Goal: Information Seeking & Learning: Find specific fact

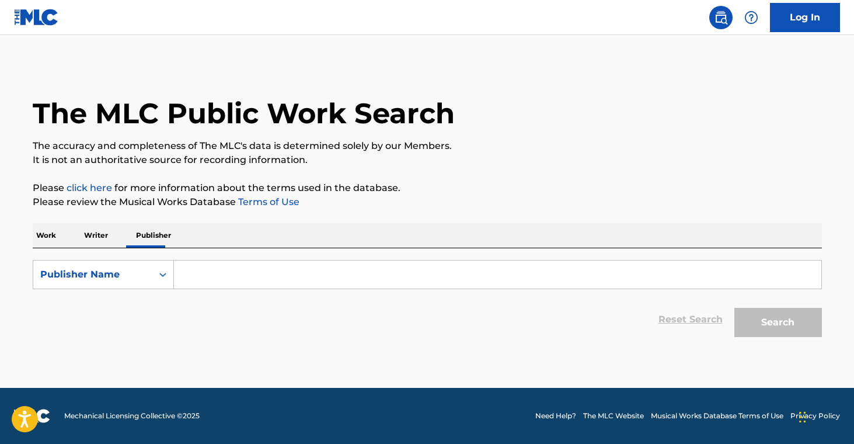
click at [236, 261] on input "Search Form" at bounding box center [497, 274] width 647 height 28
paste input "RHINOS AND WOLVES MUSIC"
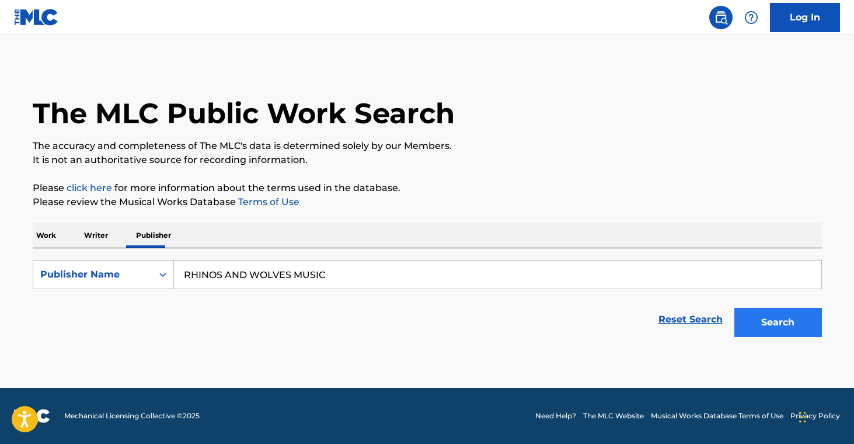
type input "RHINOS AND WOLVES MUSIC"
click at [802, 329] on button "Search" at bounding box center [778, 322] width 88 height 29
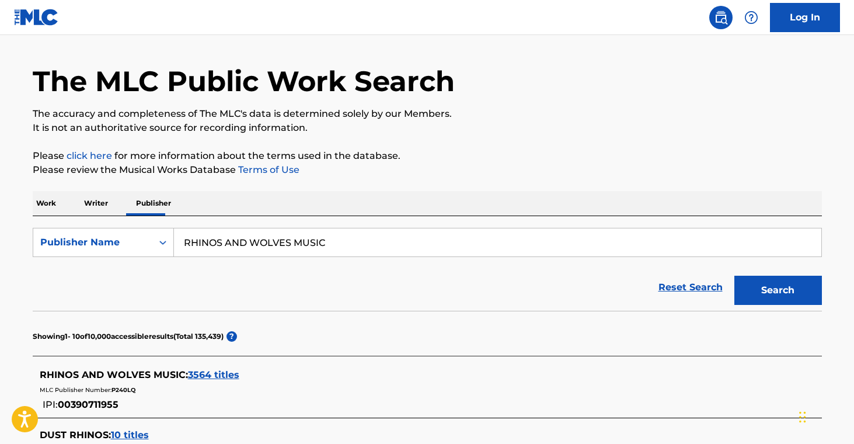
scroll to position [161, 0]
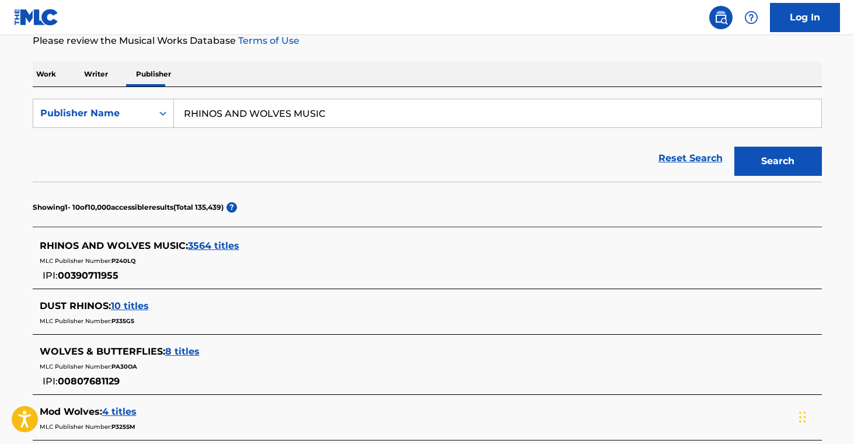
click at [222, 248] on span "3564 titles" at bounding box center [213, 245] width 51 height 11
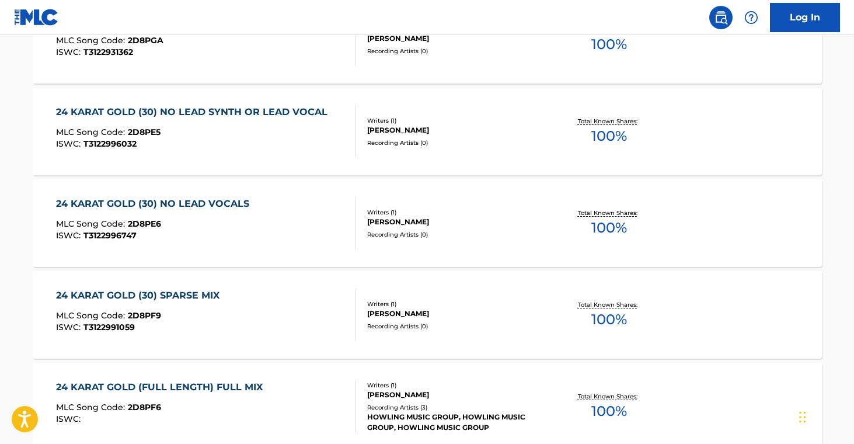
scroll to position [1033, 0]
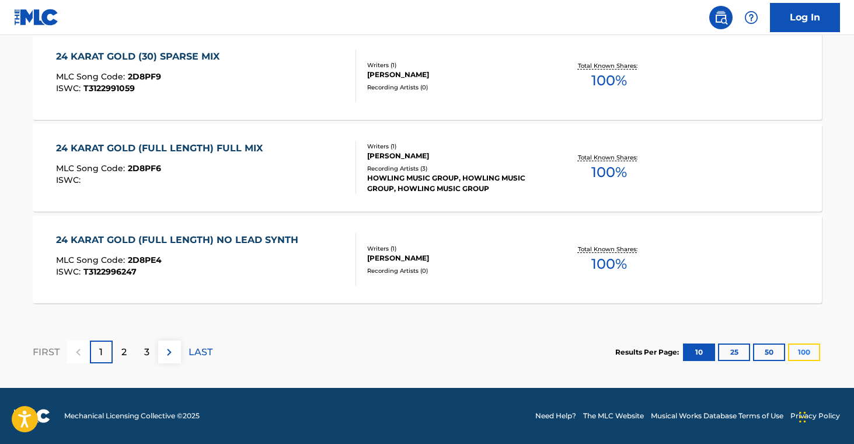
click at [798, 352] on button "100" at bounding box center [804, 352] width 32 height 18
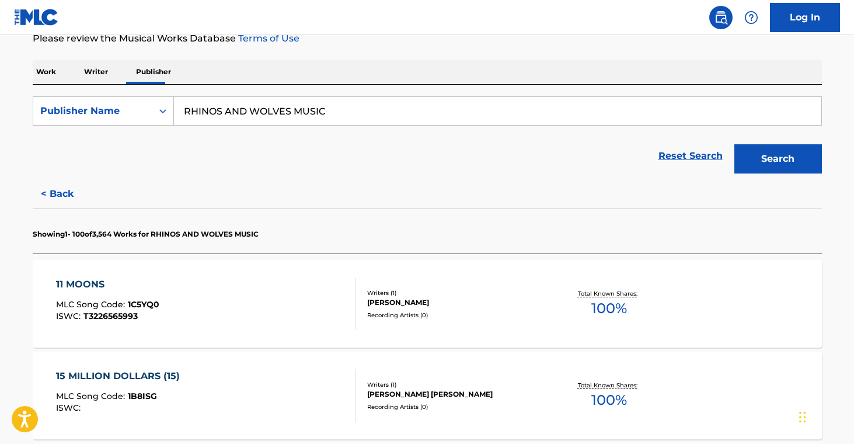
scroll to position [186, 0]
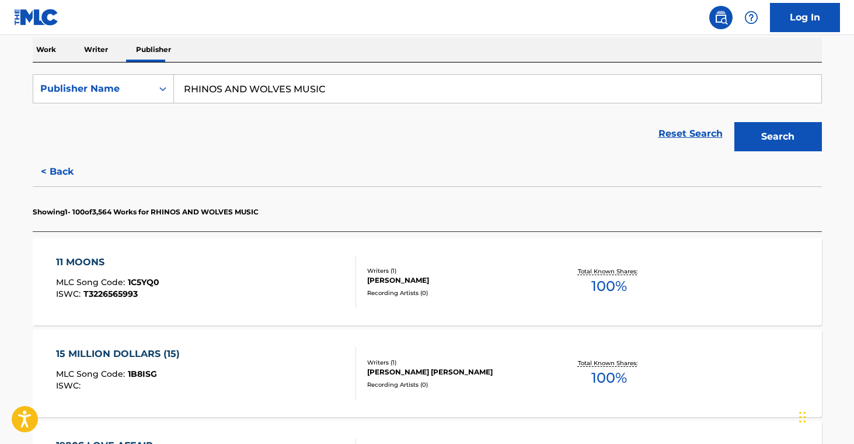
click at [539, 275] on div "[PERSON_NAME]" at bounding box center [455, 280] width 176 height 11
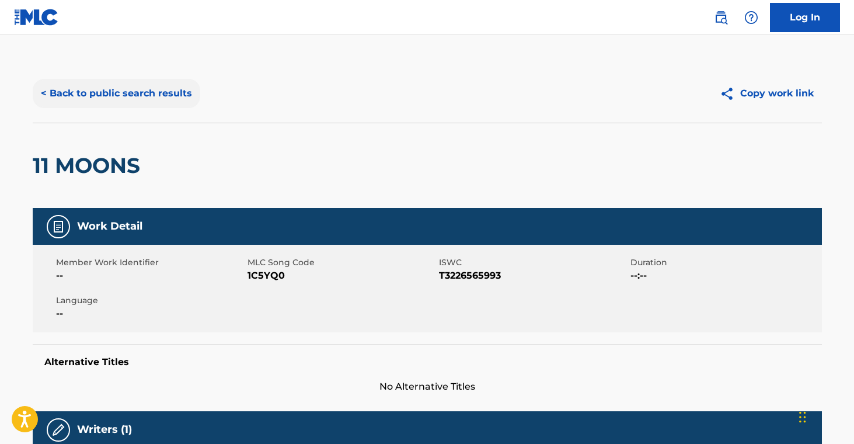
click at [118, 100] on button "< Back to public search results" at bounding box center [117, 93] width 168 height 29
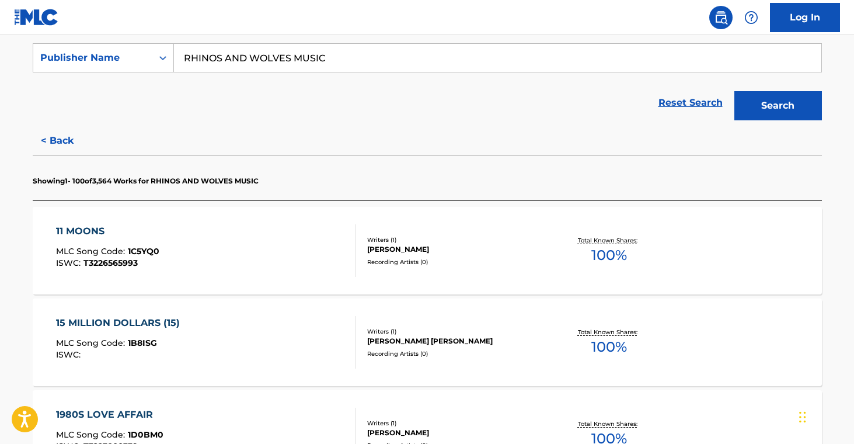
scroll to position [218, 0]
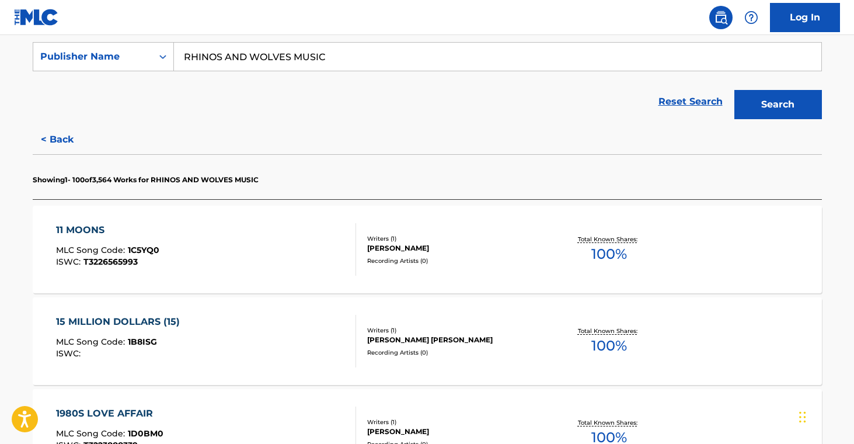
click at [504, 318] on div "15 MILLION DOLLARS (15) MLC Song Code : 1B8ISG ISWC : Writers ( 1 ) [PERSON_NAM…" at bounding box center [427, 341] width 789 height 88
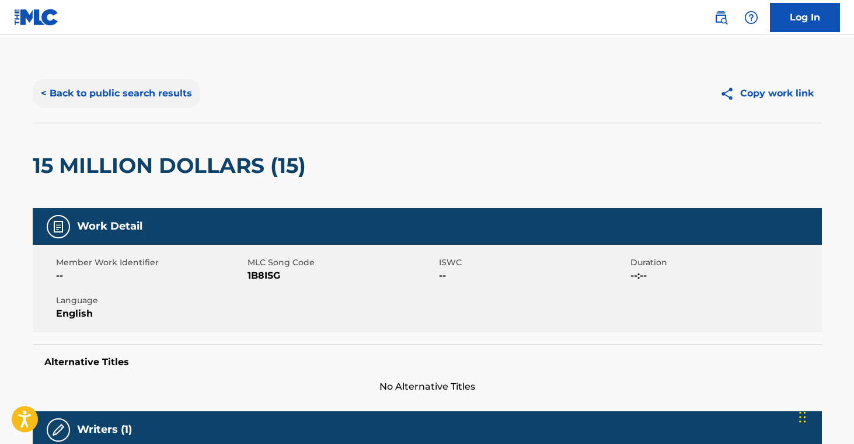
click at [110, 88] on button "< Back to public search results" at bounding box center [117, 93] width 168 height 29
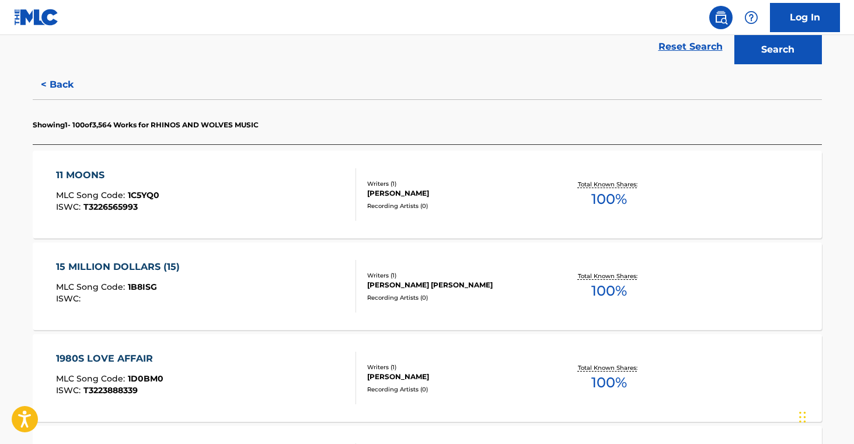
scroll to position [273, 0]
click at [486, 358] on div "1980S LOVE AFFAIR MLC Song Code : 1D0BM0 ISWC : T3223888339 Writers ( 1 ) [PERS…" at bounding box center [427, 378] width 789 height 88
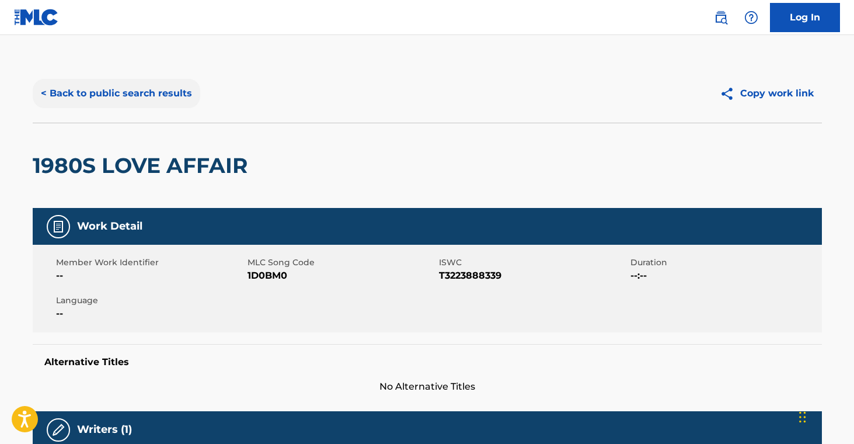
click at [126, 93] on button "< Back to public search results" at bounding box center [117, 93] width 168 height 29
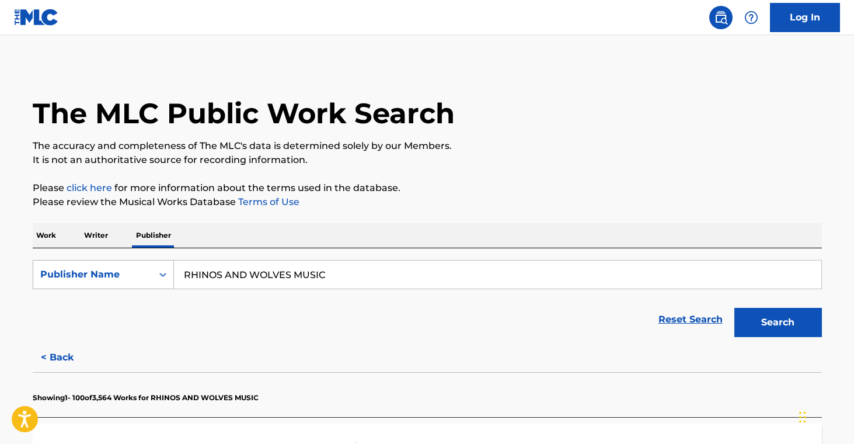
click at [128, 271] on div "Publisher Name" at bounding box center [92, 274] width 105 height 14
click at [127, 310] on div "Publisher IPI" at bounding box center [103, 303] width 140 height 29
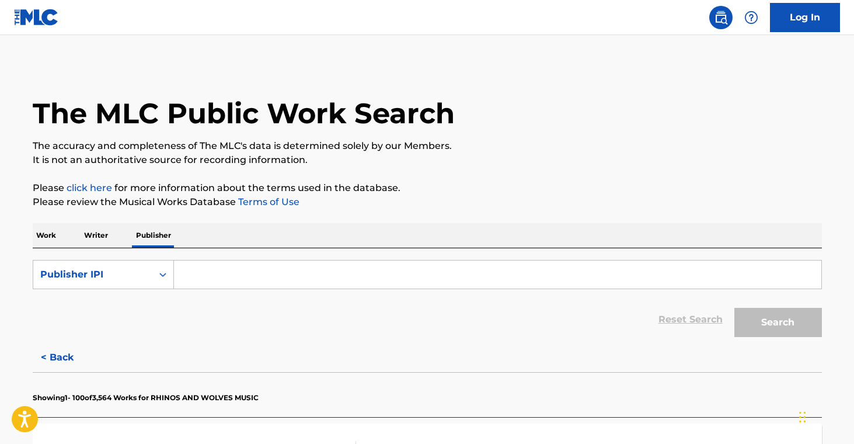
click at [279, 275] on input "Search Form" at bounding box center [497, 274] width 647 height 28
paste input "00390711955"
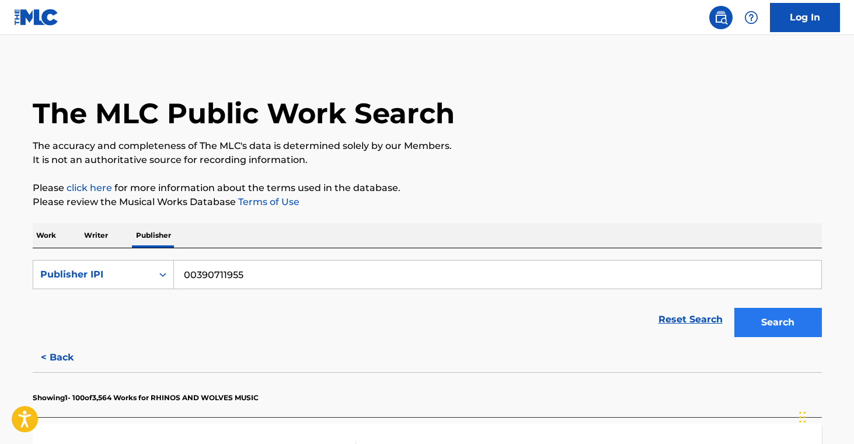
type input "00390711955"
click at [751, 320] on button "Search" at bounding box center [778, 322] width 88 height 29
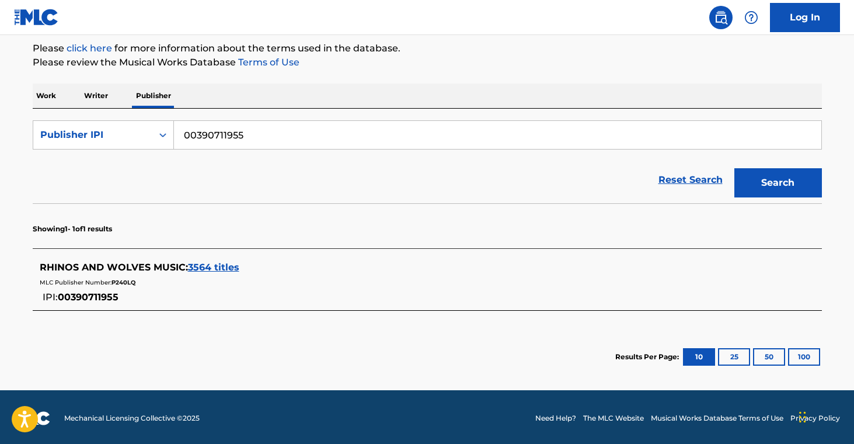
scroll to position [141, 0]
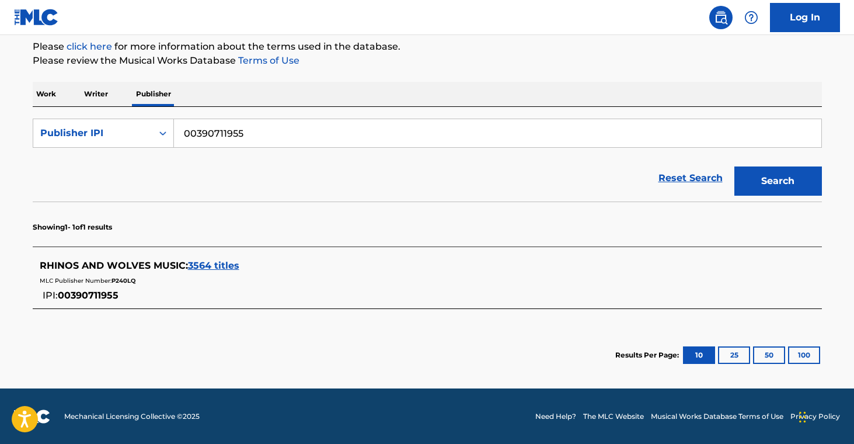
click at [212, 266] on span "3564 titles" at bounding box center [213, 265] width 51 height 11
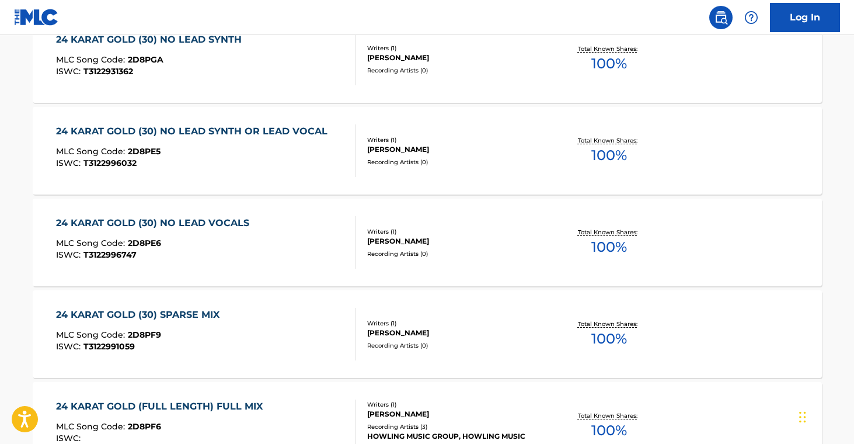
scroll to position [1033, 0]
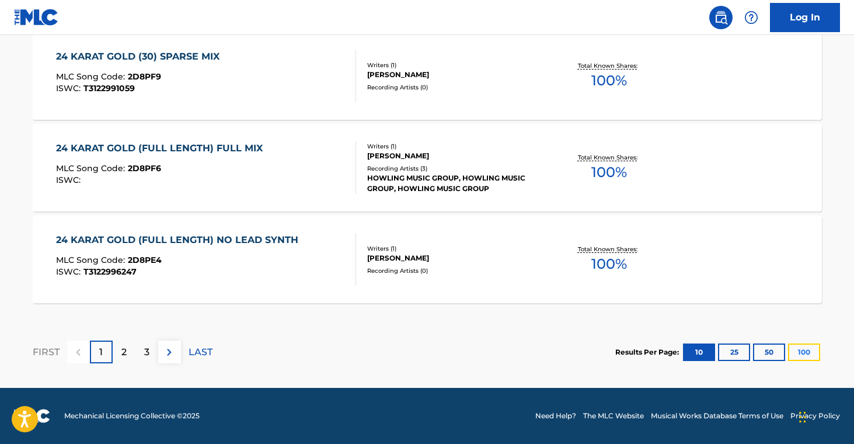
click at [792, 346] on button "100" at bounding box center [804, 352] width 32 height 18
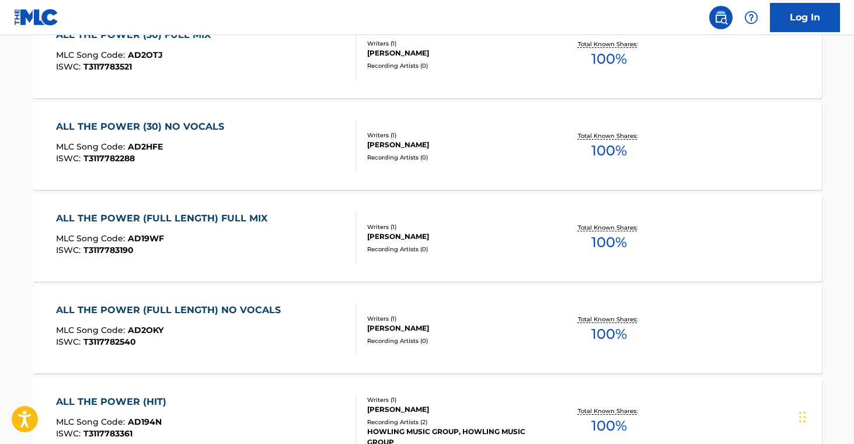
scroll to position [9245, 0]
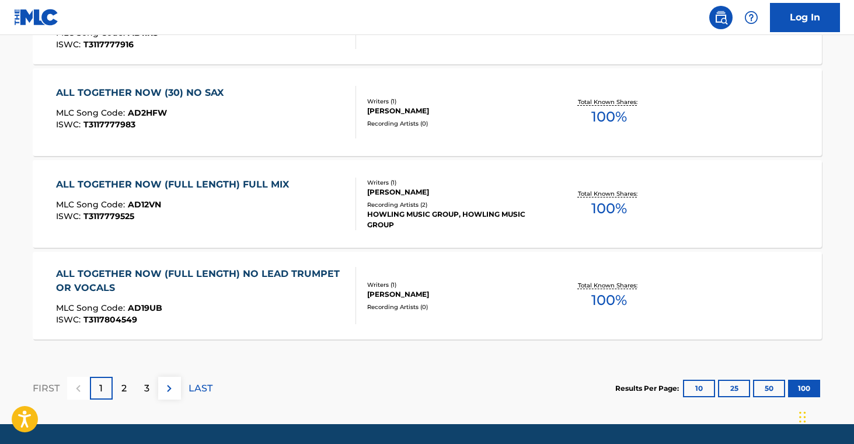
click at [618, 295] on span "100 %" at bounding box center [609, 300] width 36 height 21
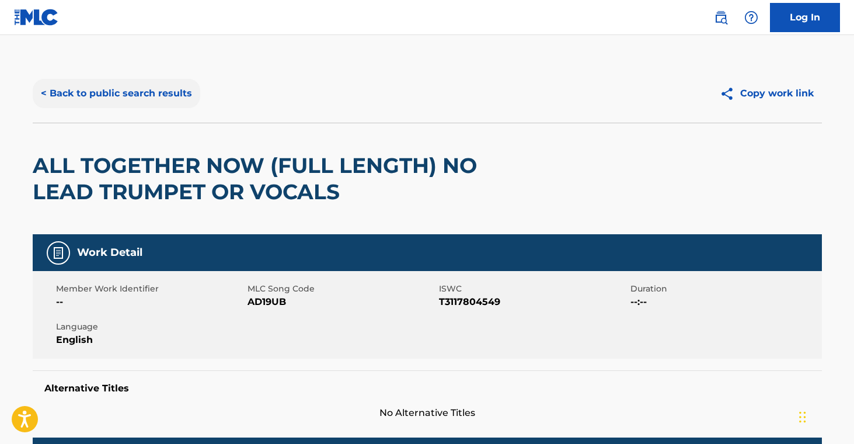
click at [173, 95] on button "< Back to public search results" at bounding box center [117, 93] width 168 height 29
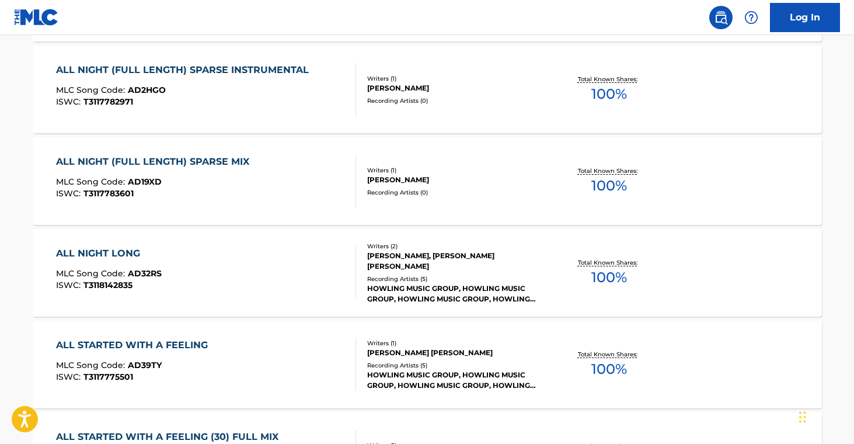
scroll to position [7805, 0]
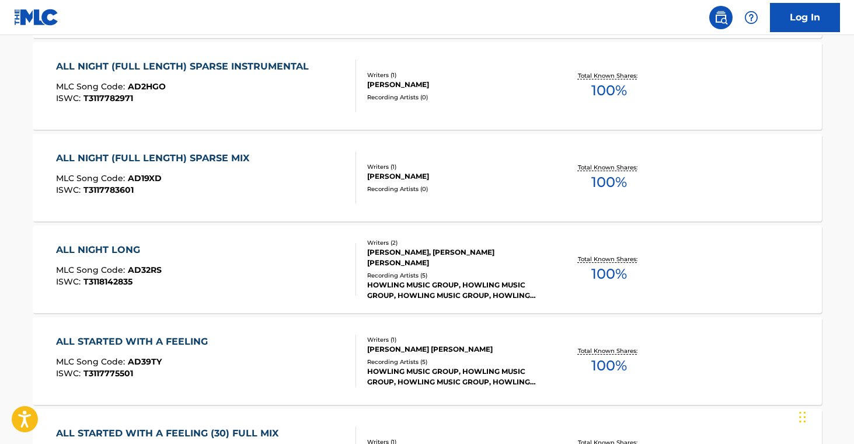
click at [468, 282] on div "HOWLING MUSIC GROUP, HOWLING MUSIC GROUP, HOWLING MUSIC GROUP, HOWLING MUSIC GR…" at bounding box center [455, 290] width 176 height 21
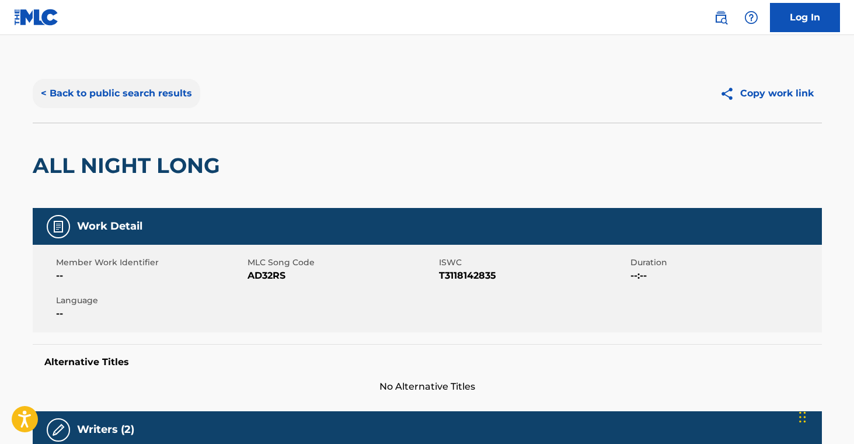
click at [147, 93] on button "< Back to public search results" at bounding box center [117, 93] width 168 height 29
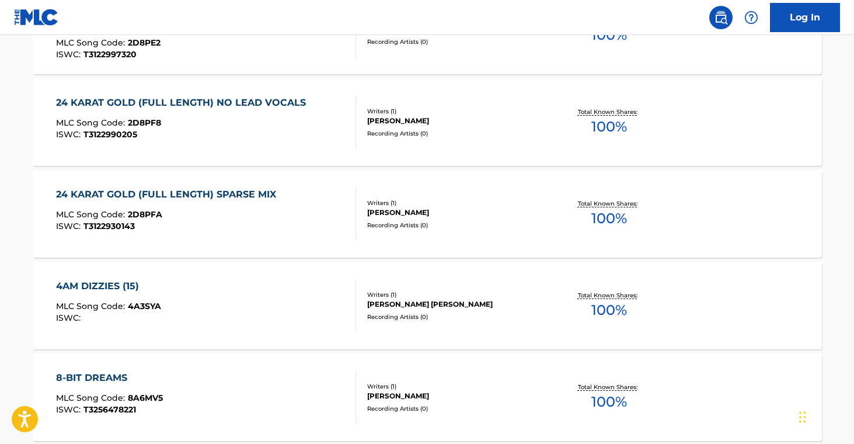
scroll to position [1354, 0]
click at [498, 298] on div "[PERSON_NAME] [PERSON_NAME]" at bounding box center [455, 303] width 176 height 11
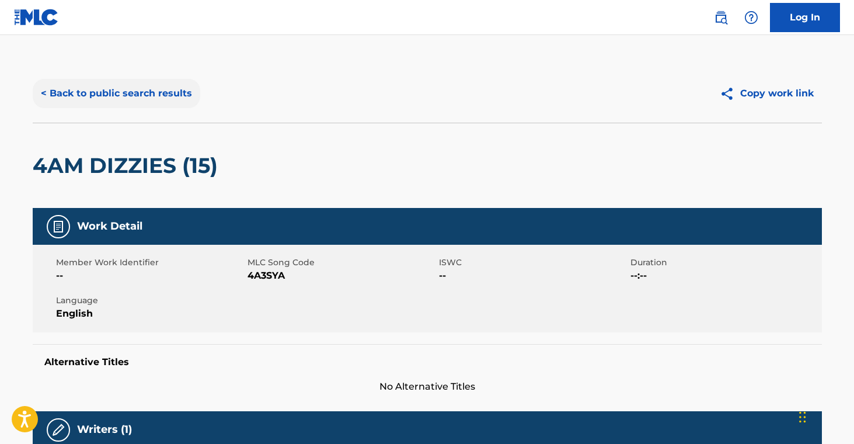
click at [152, 91] on button "< Back to public search results" at bounding box center [117, 93] width 168 height 29
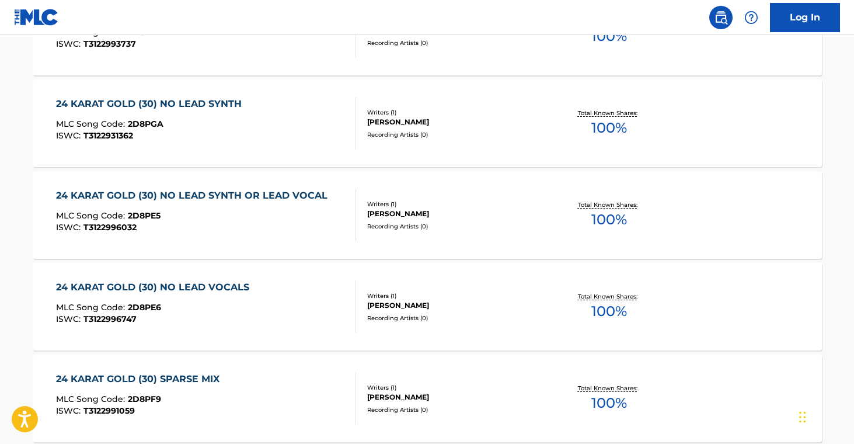
scroll to position [730, 0]
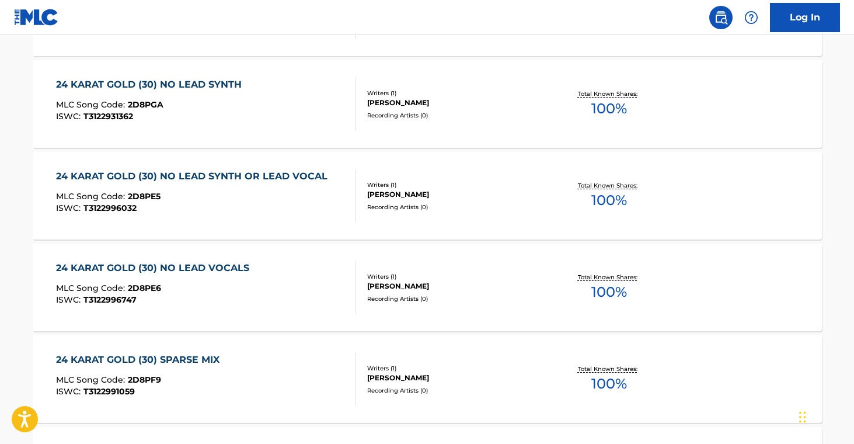
click at [514, 277] on div "Writers ( 1 )" at bounding box center [455, 276] width 176 height 9
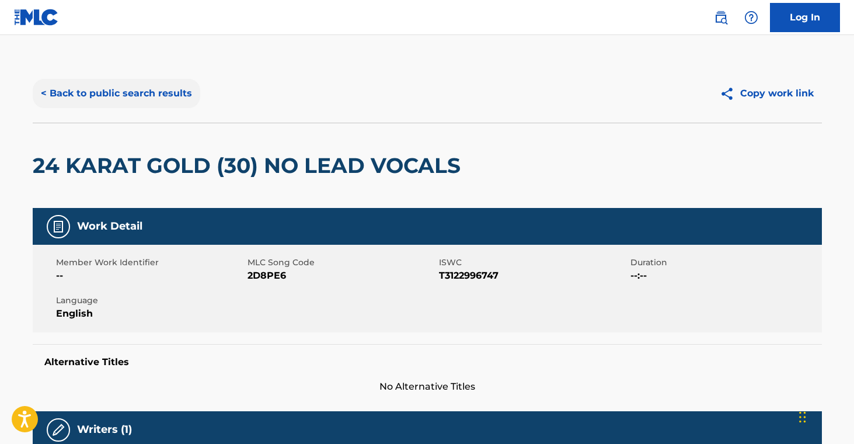
click at [152, 99] on button "< Back to public search results" at bounding box center [117, 93] width 168 height 29
